Goal: Information Seeking & Learning: Understand process/instructions

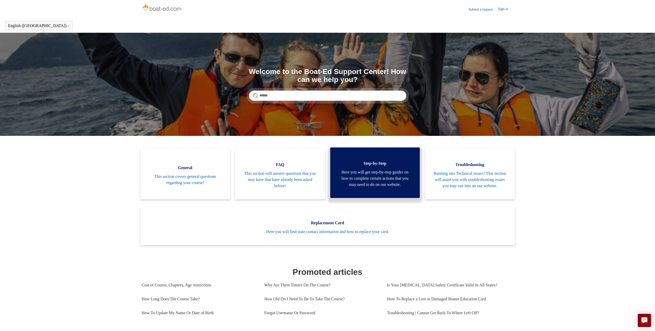
click at [365, 161] on link "Step-by-Step Here you will get step-by-step guides on how to complete certain a…" at bounding box center [375, 173] width 90 height 51
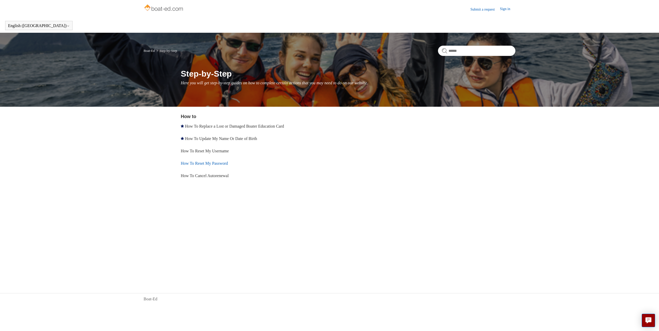
click at [218, 163] on link "How To Reset My Password" at bounding box center [204, 163] width 47 height 4
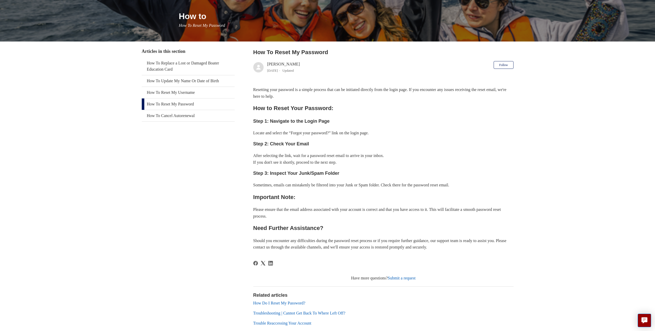
scroll to position [32, 0]
